Goal: Task Accomplishment & Management: Use online tool/utility

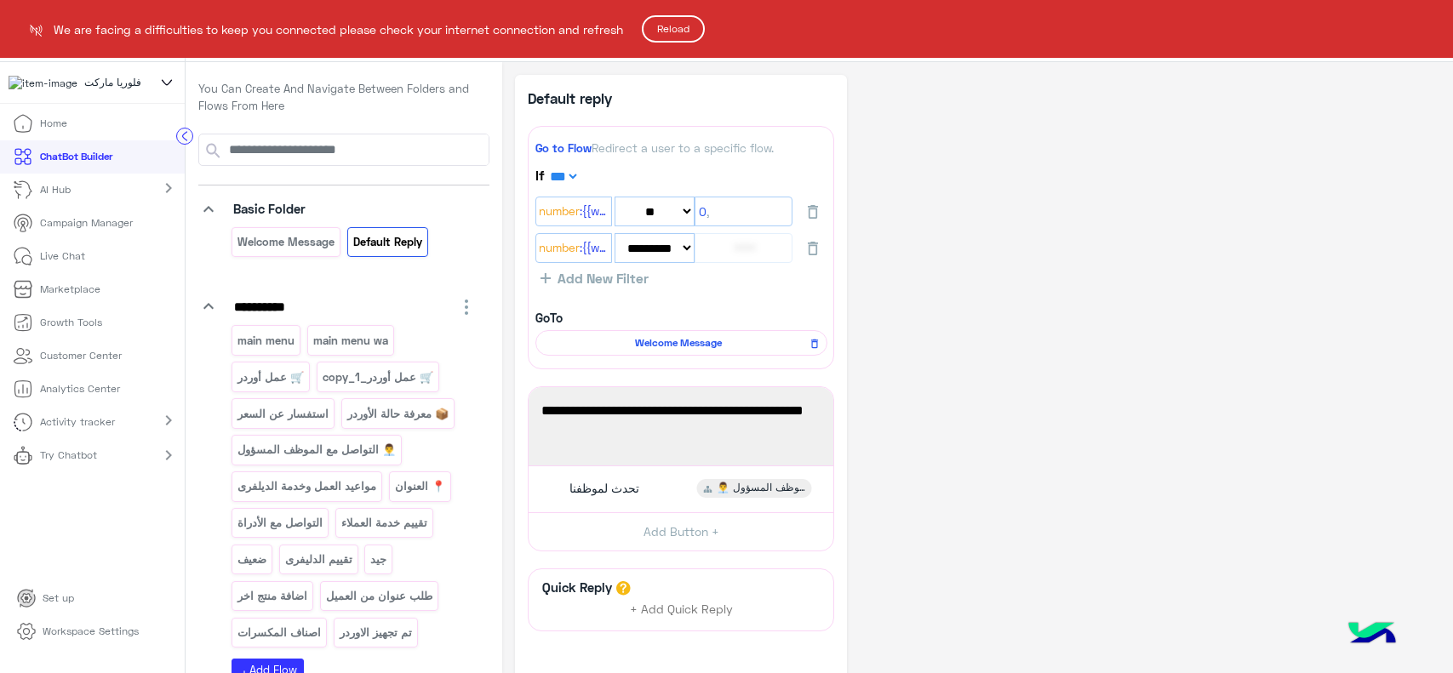
select select "*"
select select "**"
click at [683, 24] on button "Reload" at bounding box center [673, 28] width 63 height 27
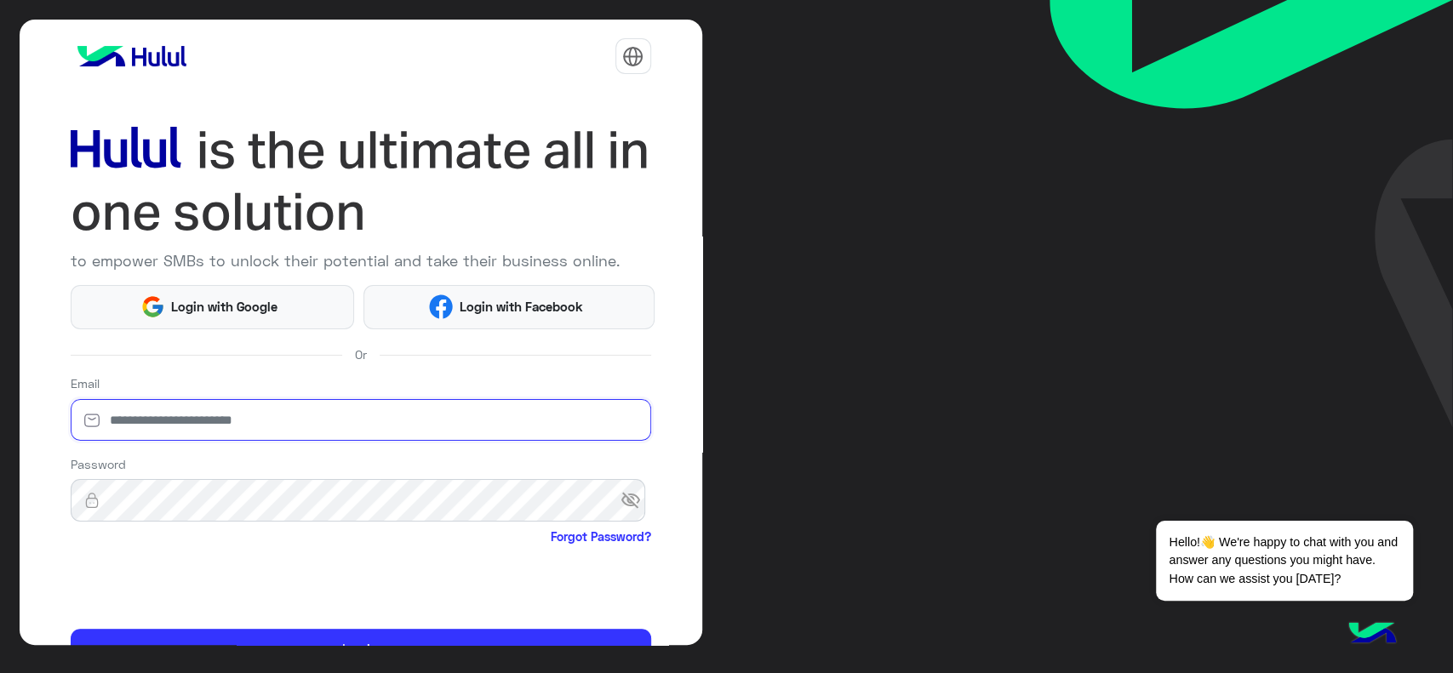
type input "**********"
drag, startPoint x: 224, startPoint y: 430, endPoint x: 216, endPoint y: 438, distance: 11.5
click at [224, 430] on input "**********" at bounding box center [361, 420] width 581 height 43
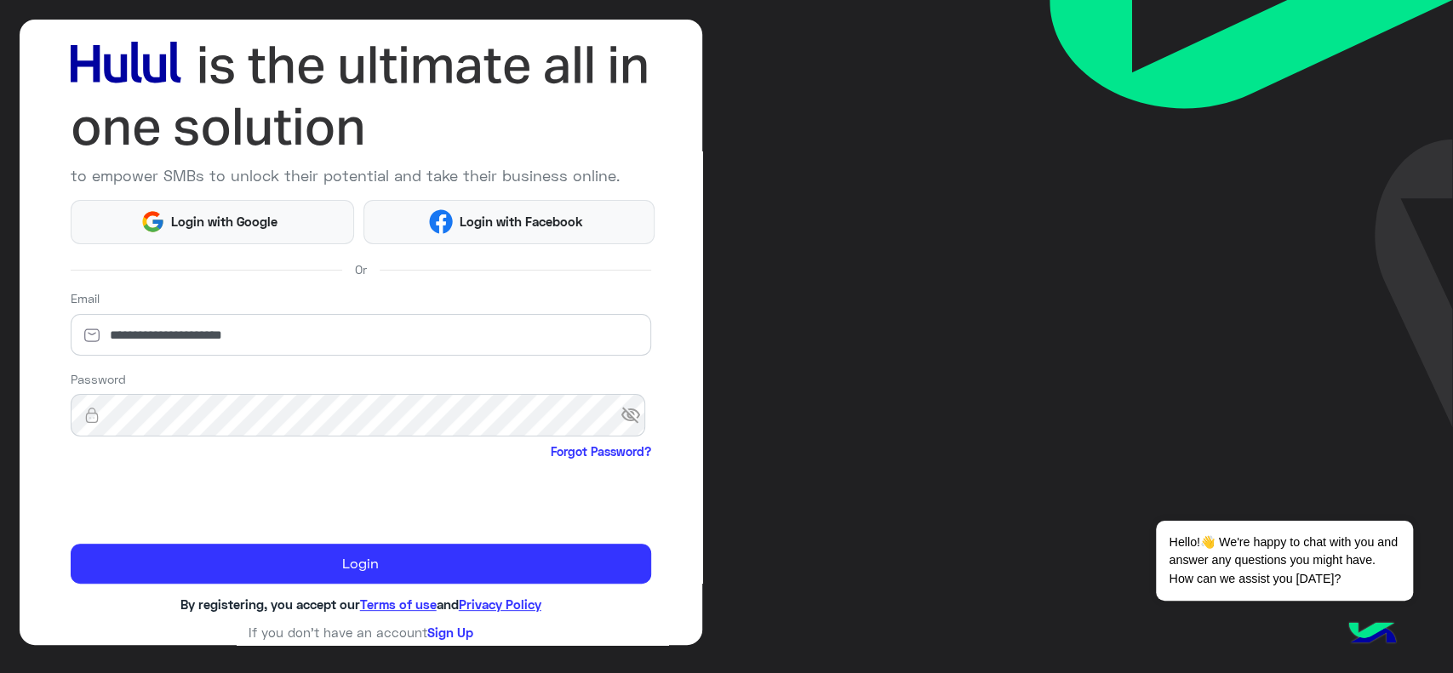
scroll to position [90, 0]
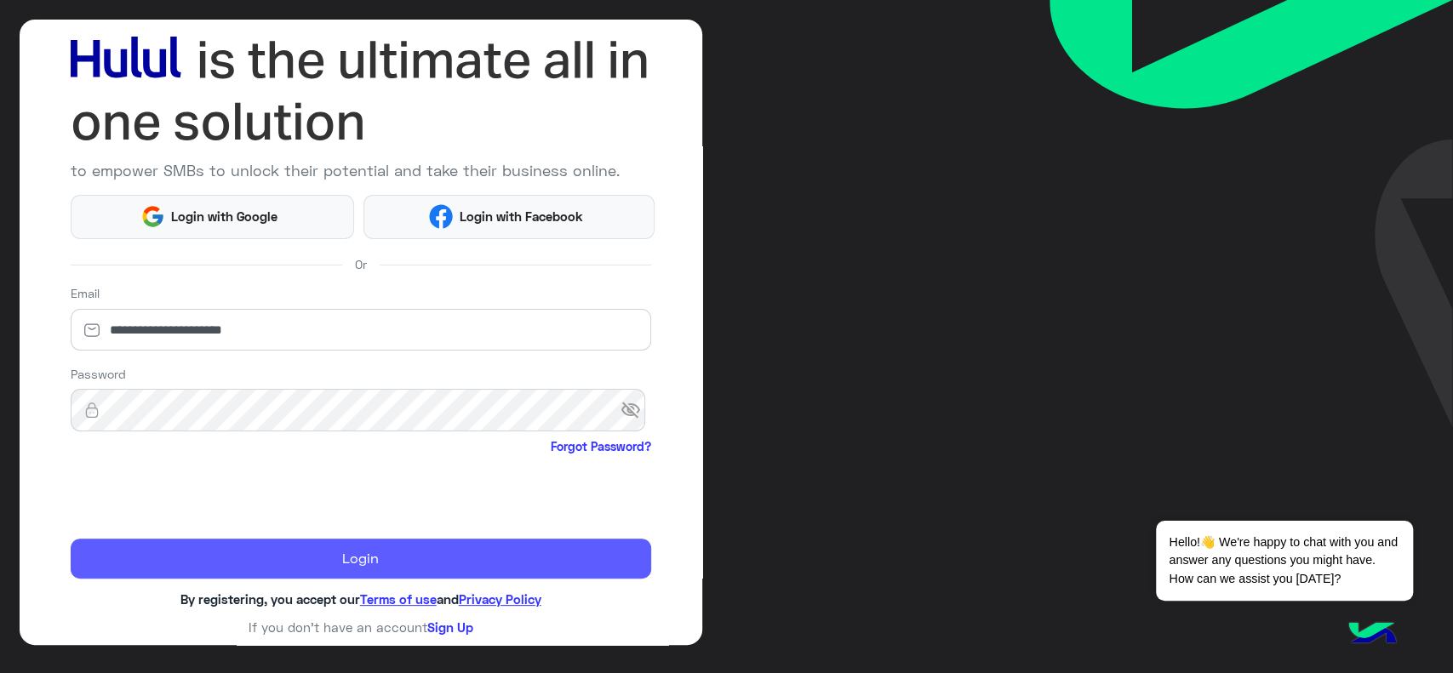
click at [138, 556] on button "Login" at bounding box center [361, 559] width 581 height 41
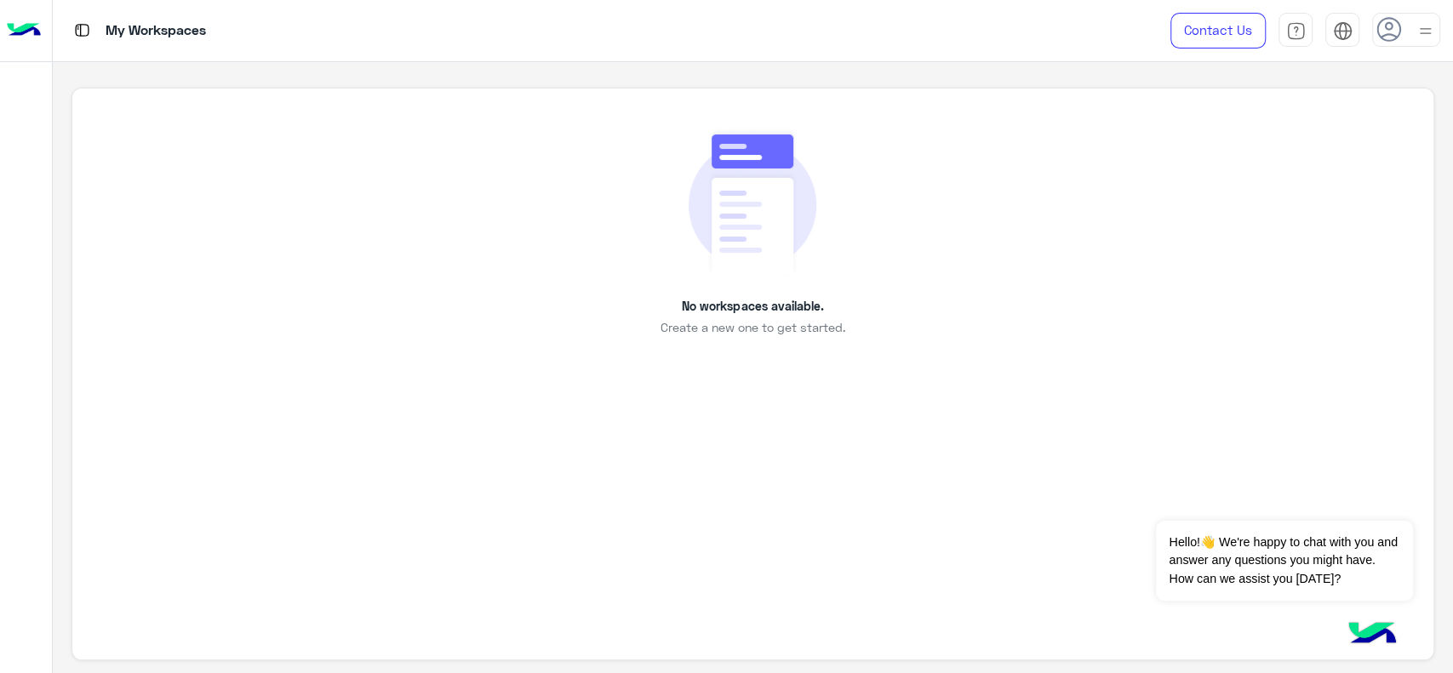
scroll to position [6, 0]
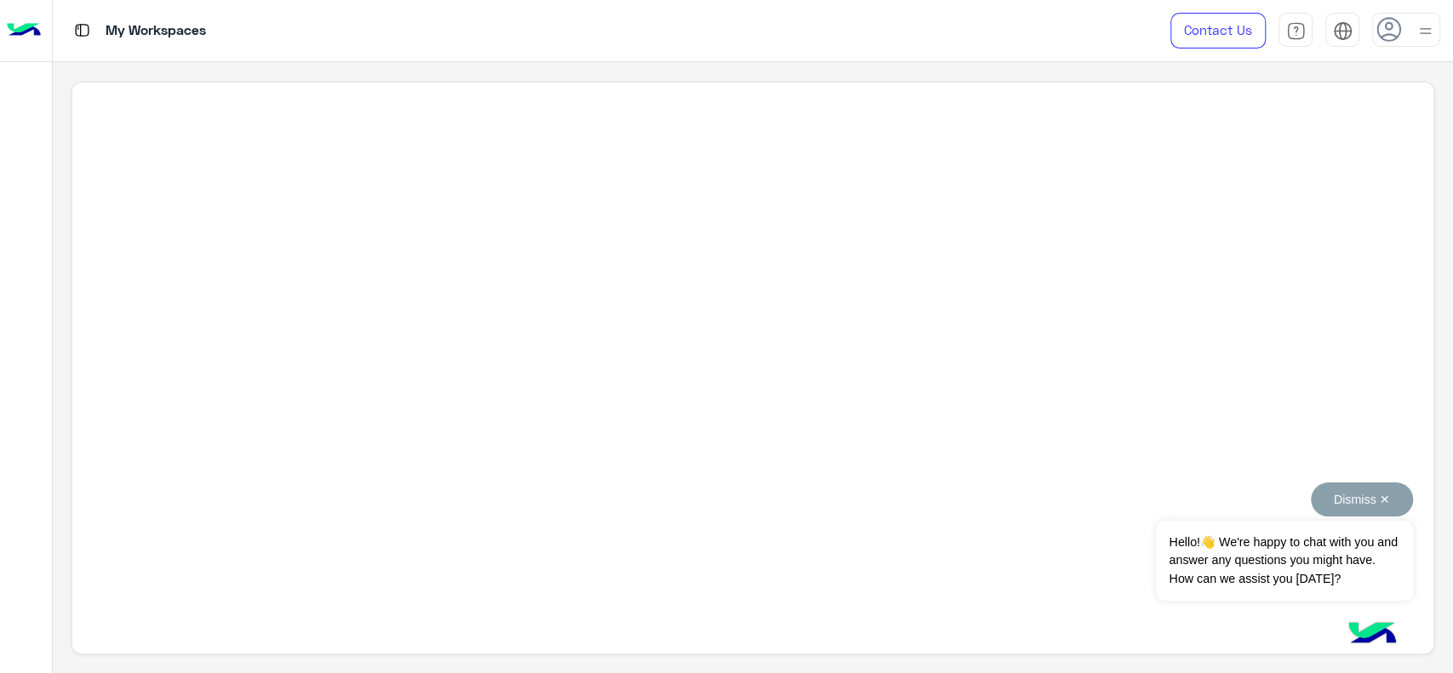
click at [1355, 501] on button "Dismiss ✕" at bounding box center [1362, 500] width 102 height 34
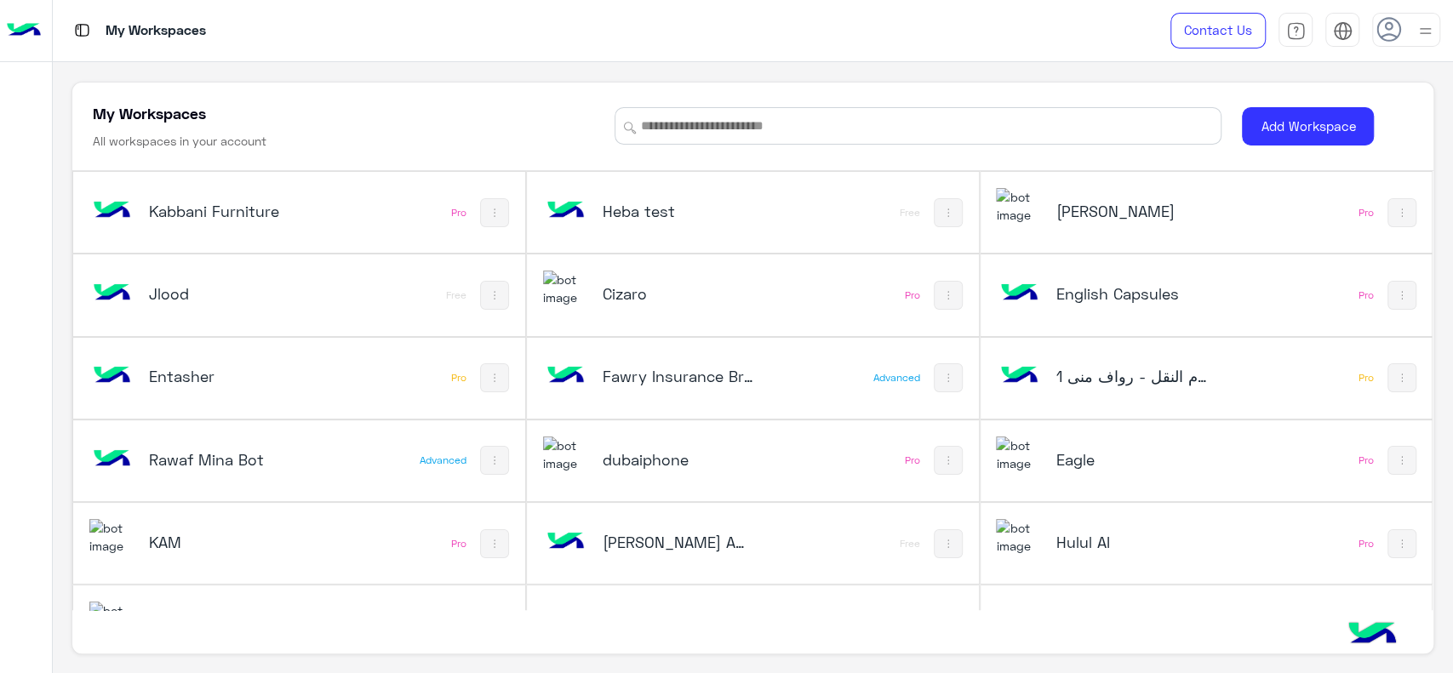
scroll to position [799, 0]
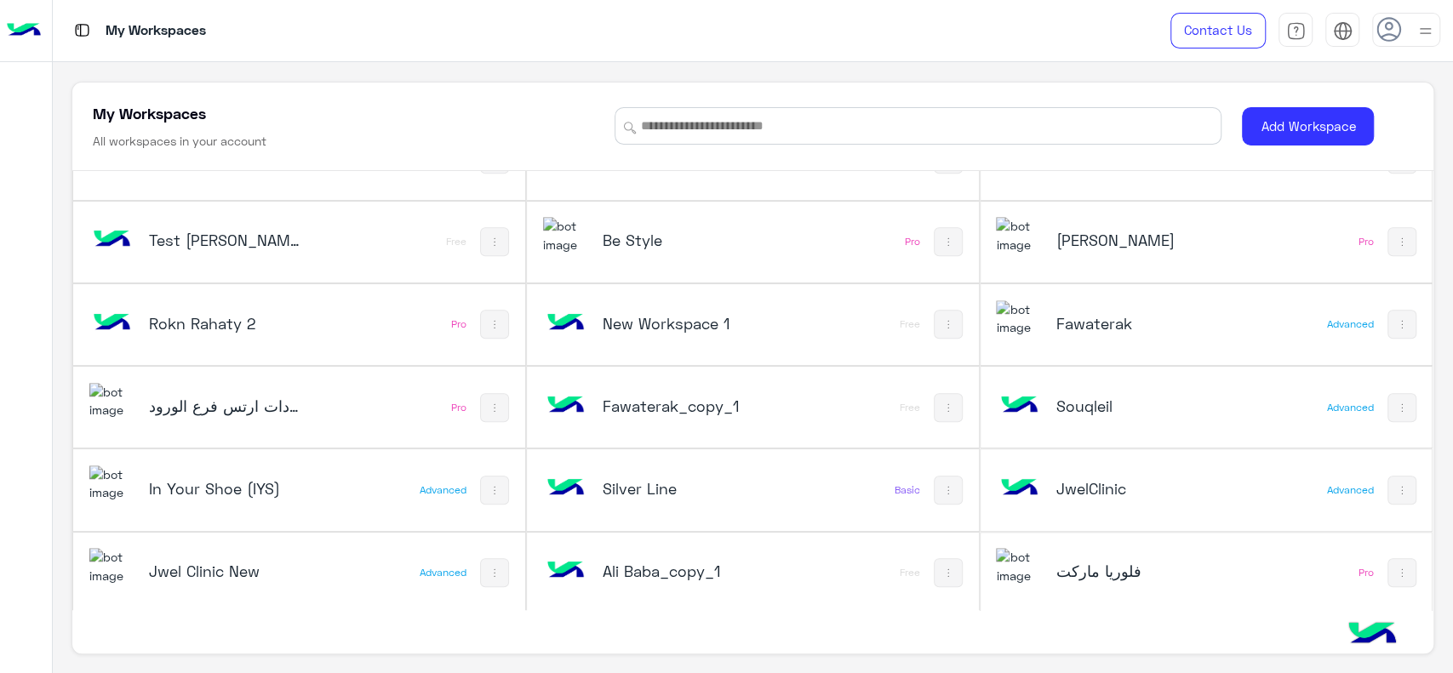
click at [1042, 576] on div "فلوريا ماركت" at bounding box center [1122, 572] width 252 height 49
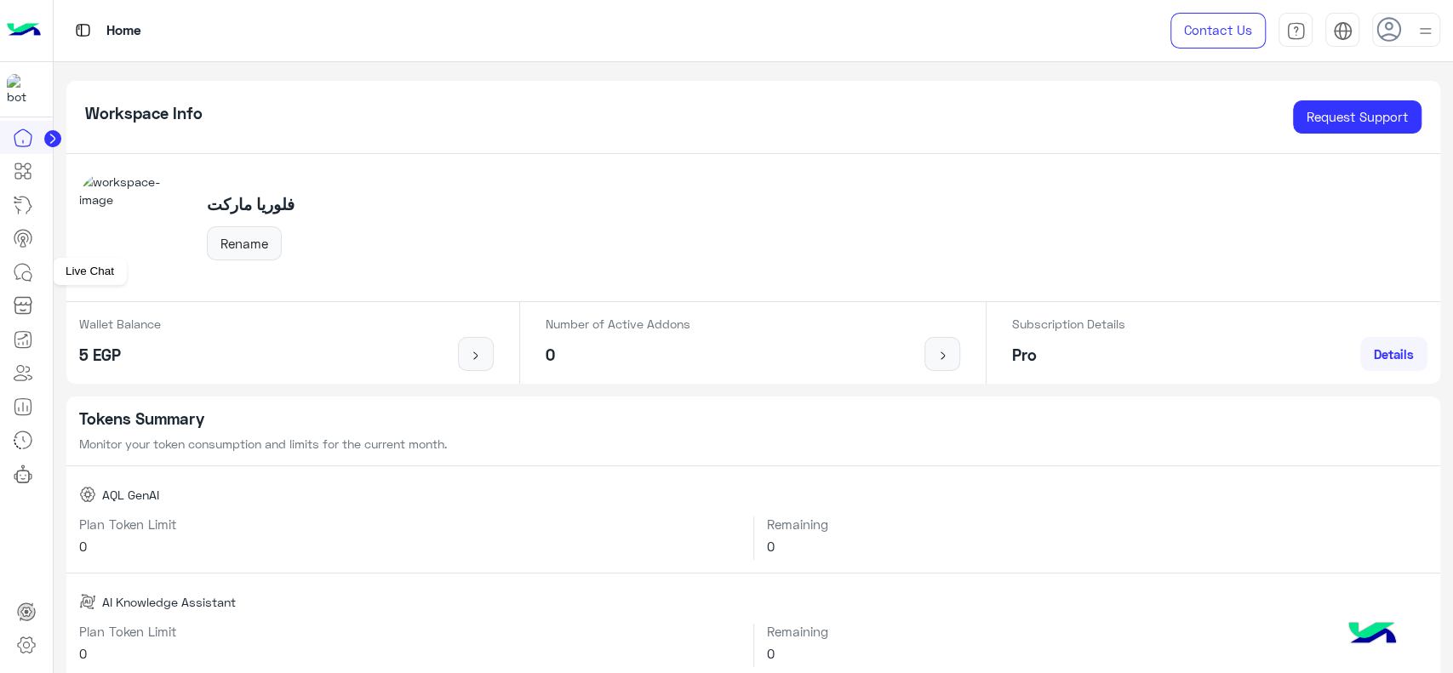
click at [24, 281] on icon at bounding box center [23, 272] width 20 height 20
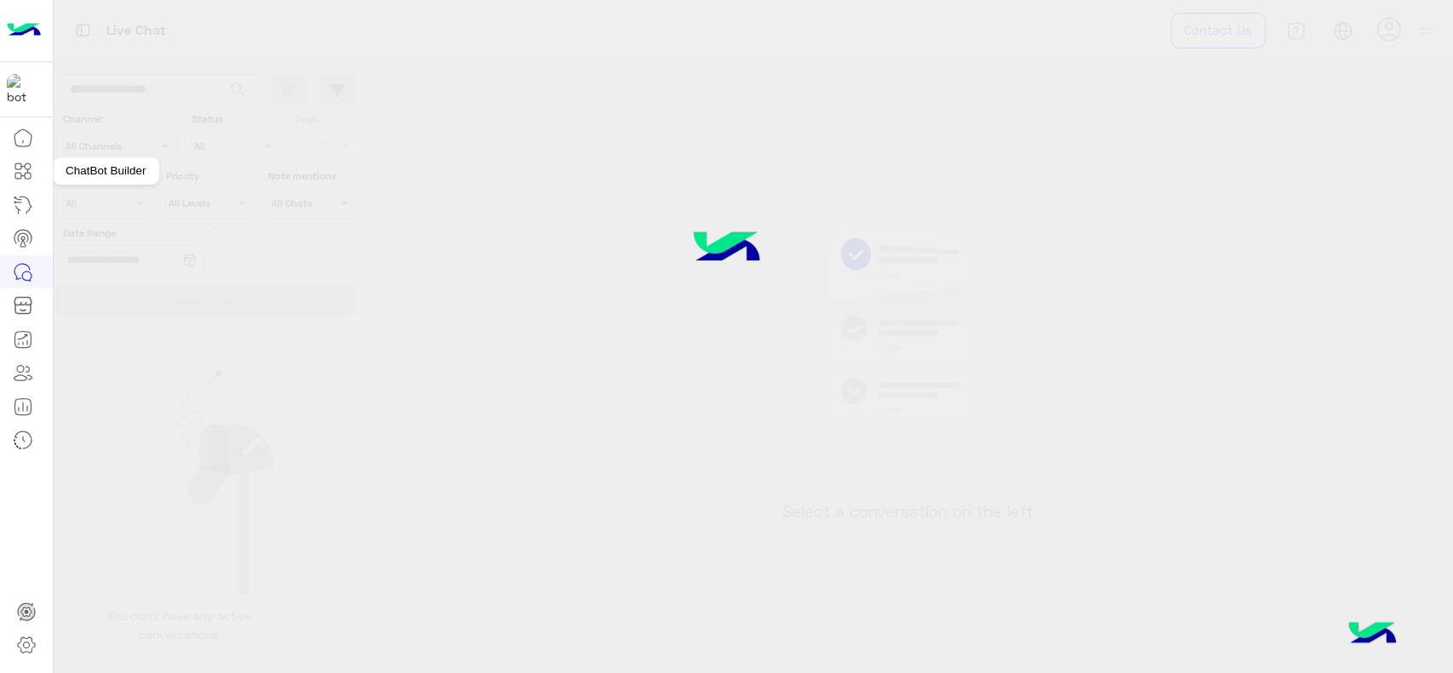
click at [32, 165] on icon at bounding box center [23, 171] width 20 height 20
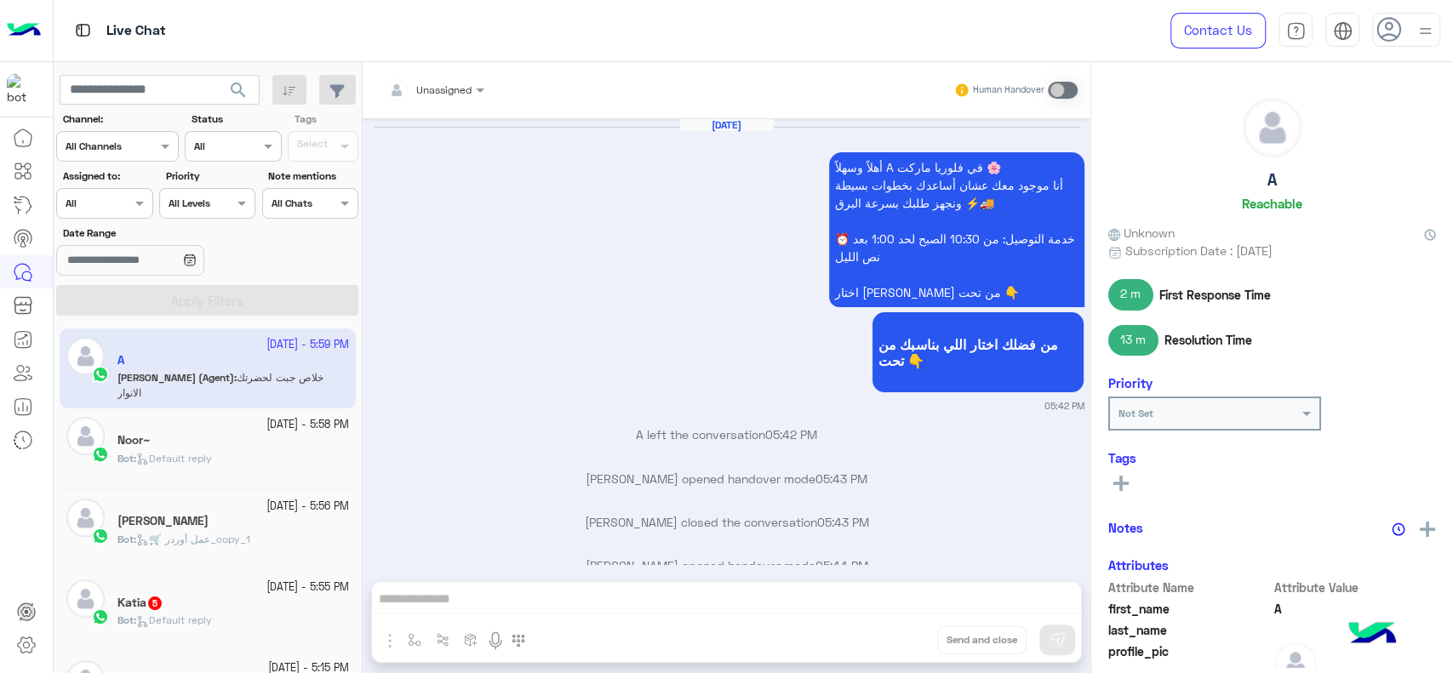
scroll to position [1107, 0]
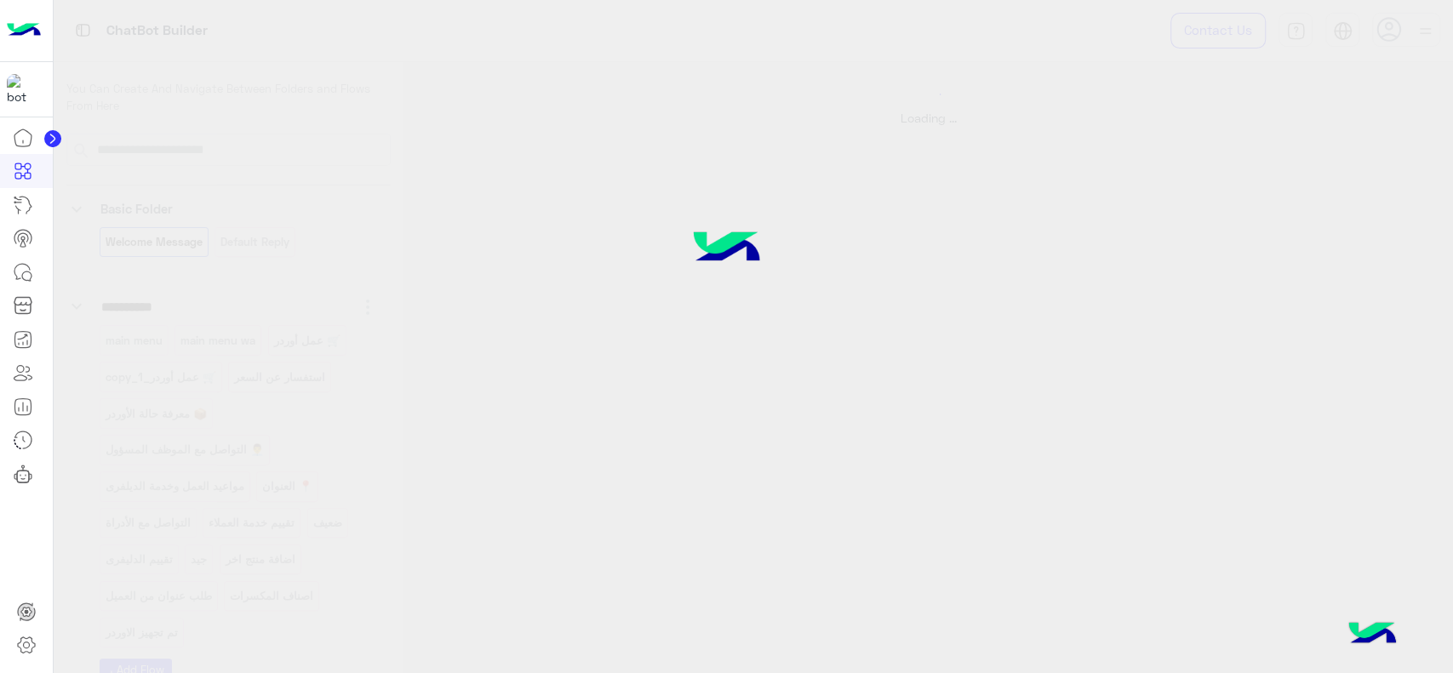
select select "*"
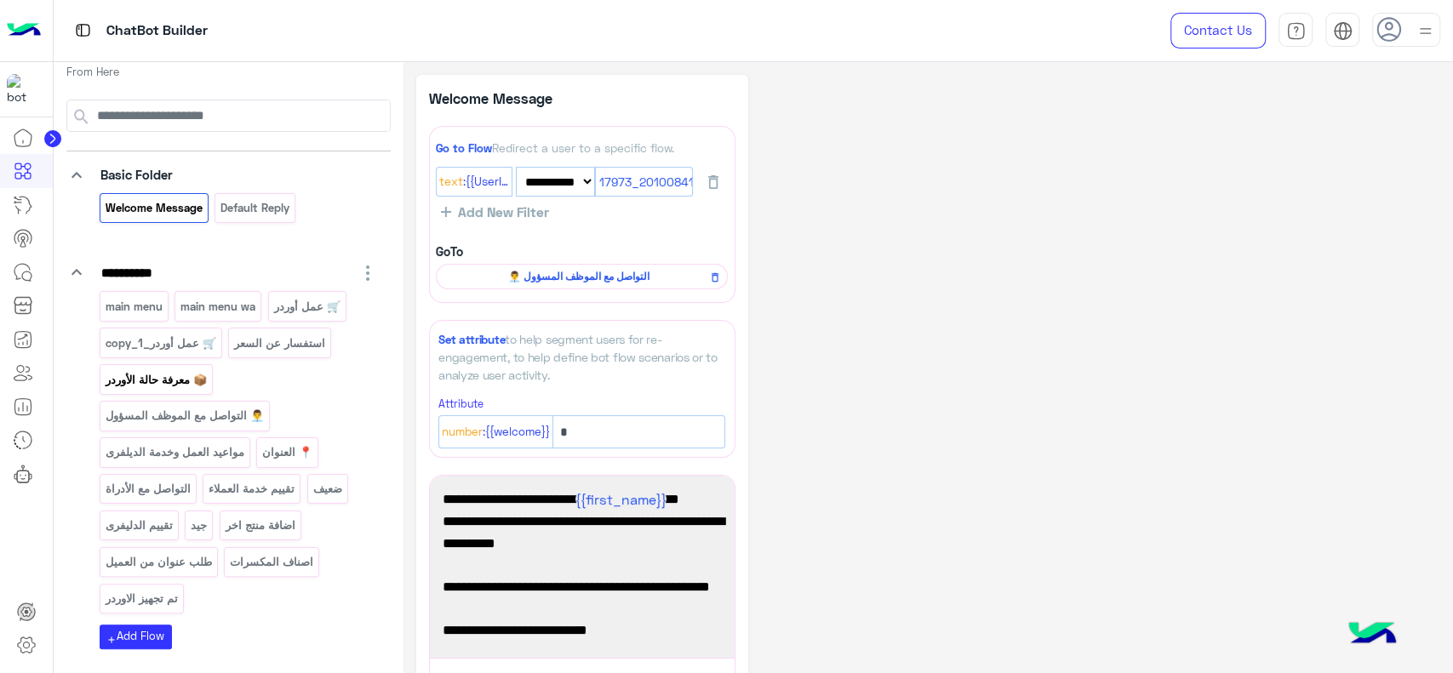
scroll to position [36, 0]
click at [180, 410] on p "👨‍💼 التواصل مع الموظف المسؤول" at bounding box center [184, 414] width 161 height 20
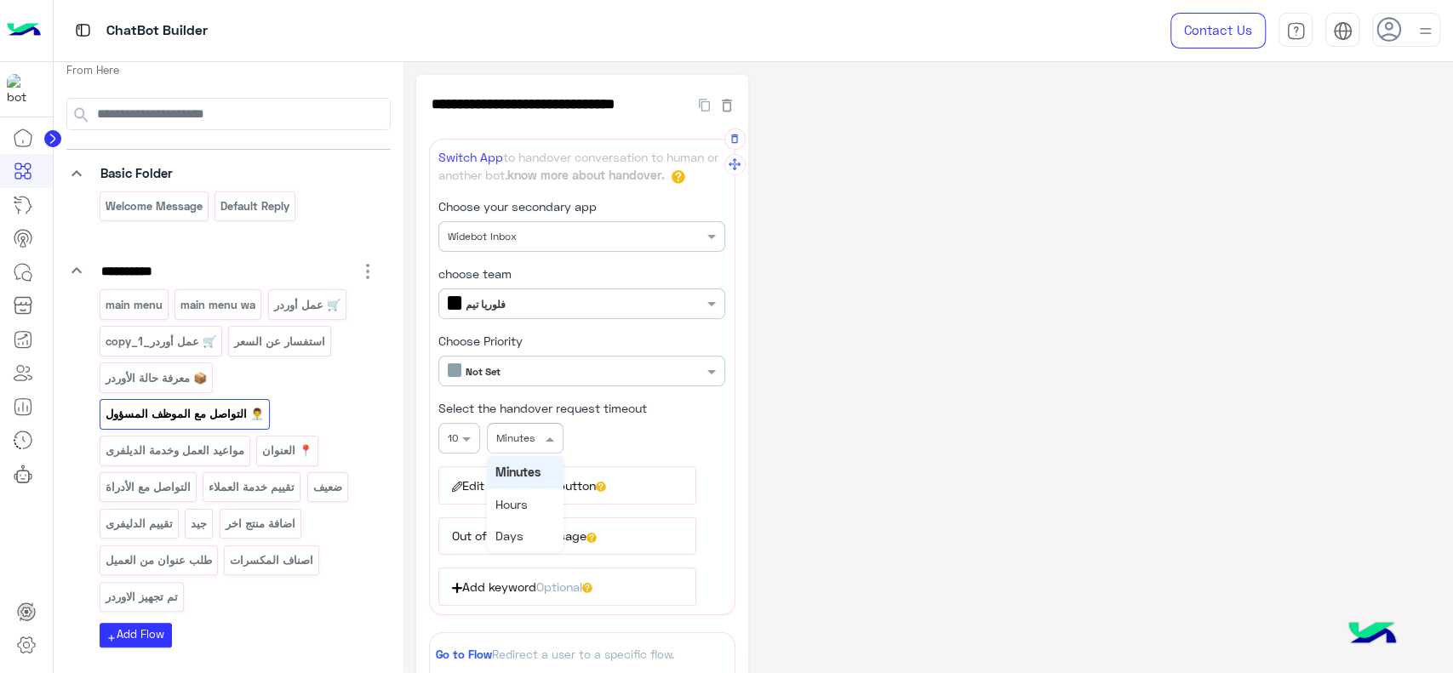
click at [533, 438] on div at bounding box center [525, 436] width 75 height 16
click at [528, 527] on div "Days" at bounding box center [525, 536] width 77 height 32
click at [879, 405] on div "**********" at bounding box center [928, 540] width 1024 height 931
